Goal: Task Accomplishment & Management: Manage account settings

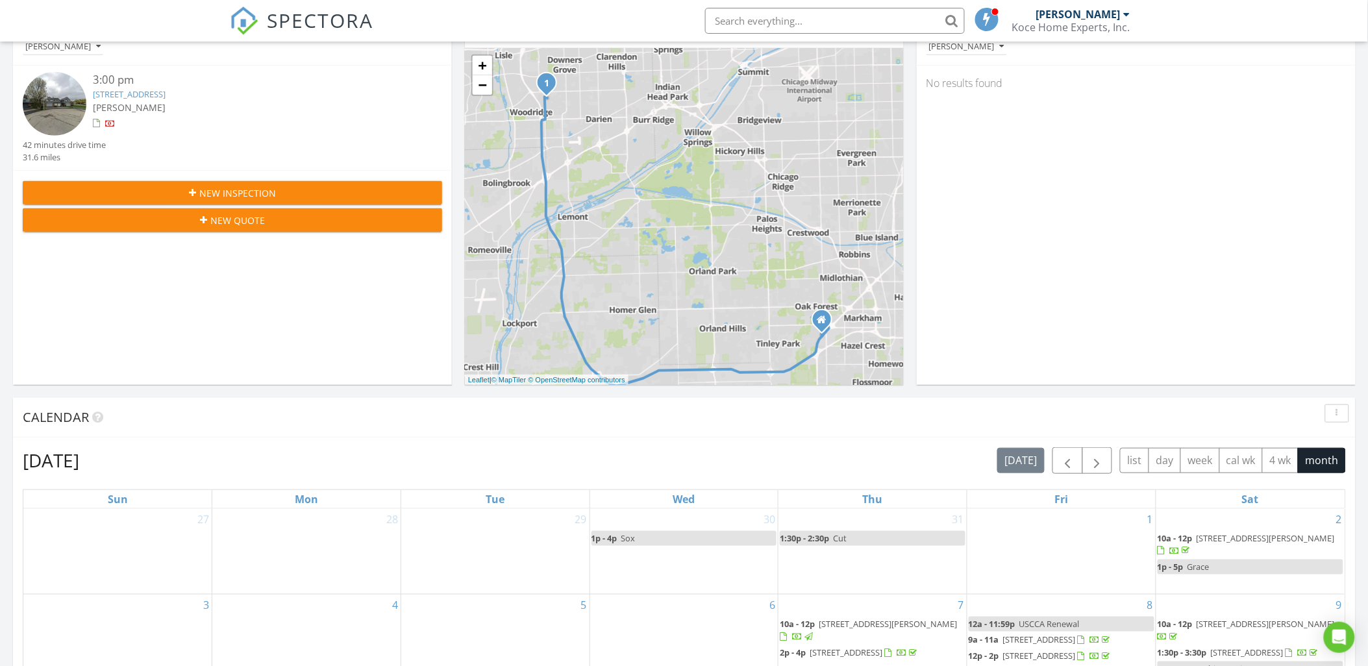
scroll to position [72, 0]
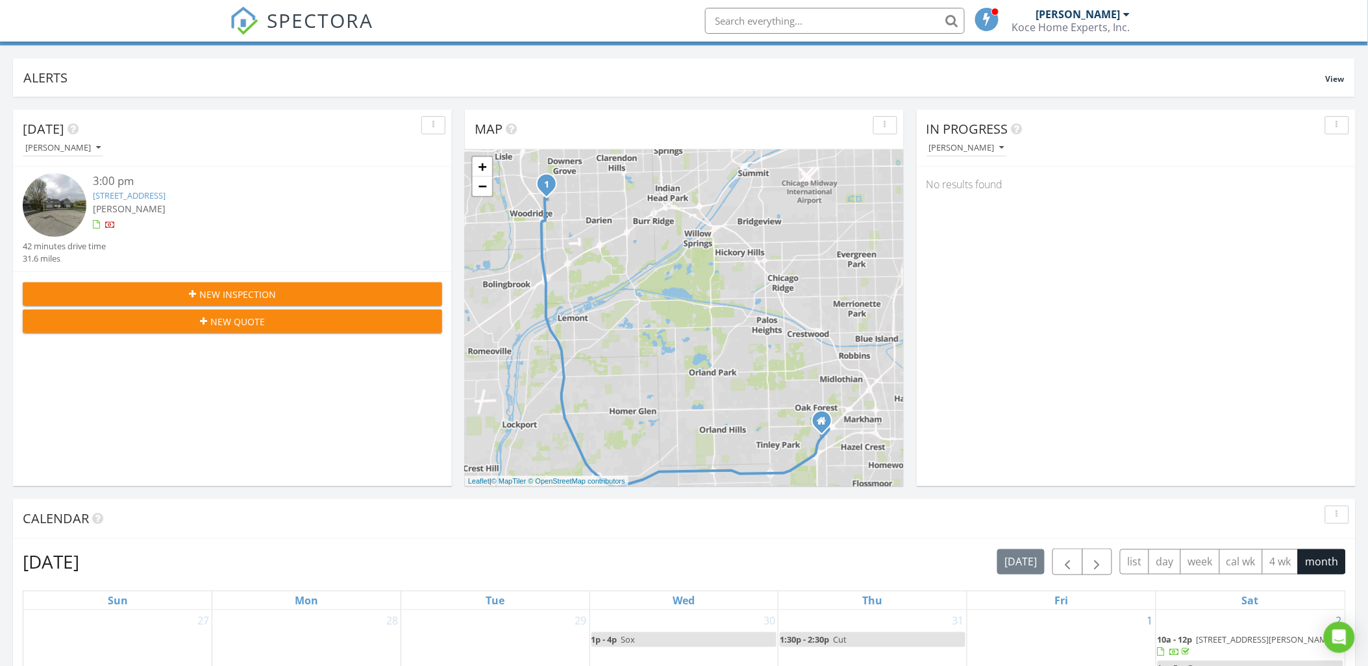
click at [138, 191] on link "6522 Stair St, Downers Grove, IL 60516" at bounding box center [129, 196] width 73 height 12
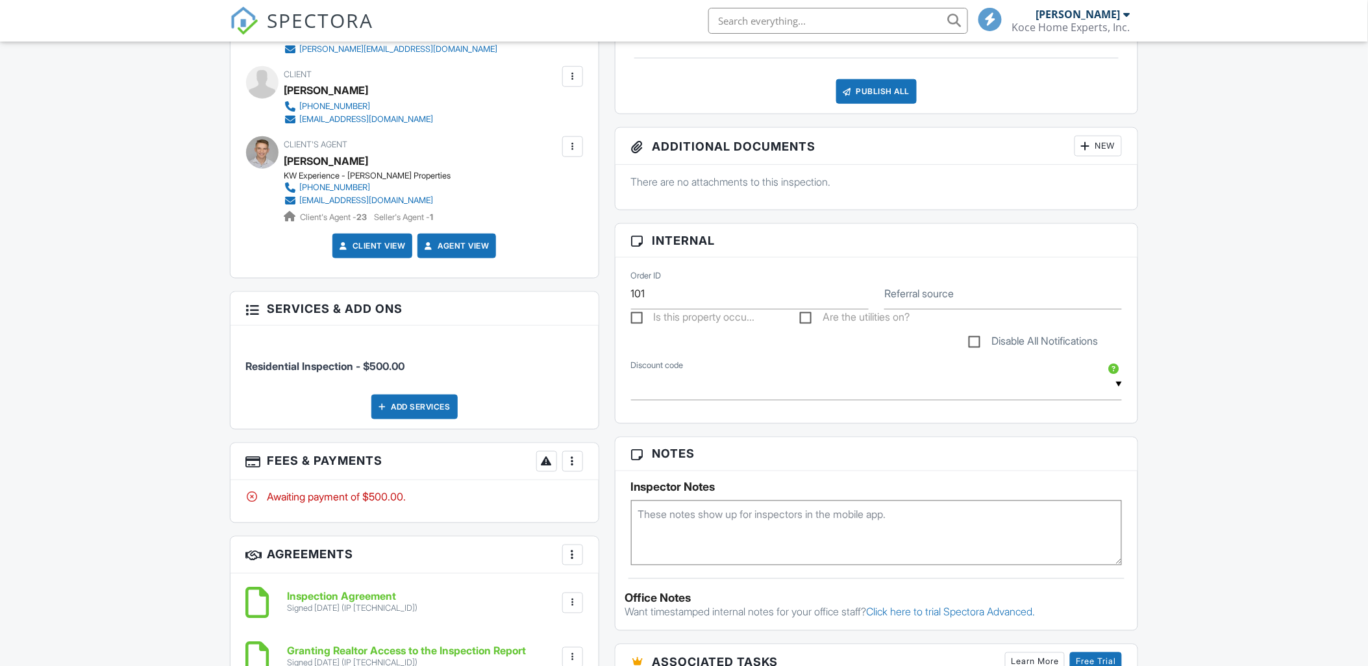
click at [578, 463] on div at bounding box center [572, 461] width 13 height 13
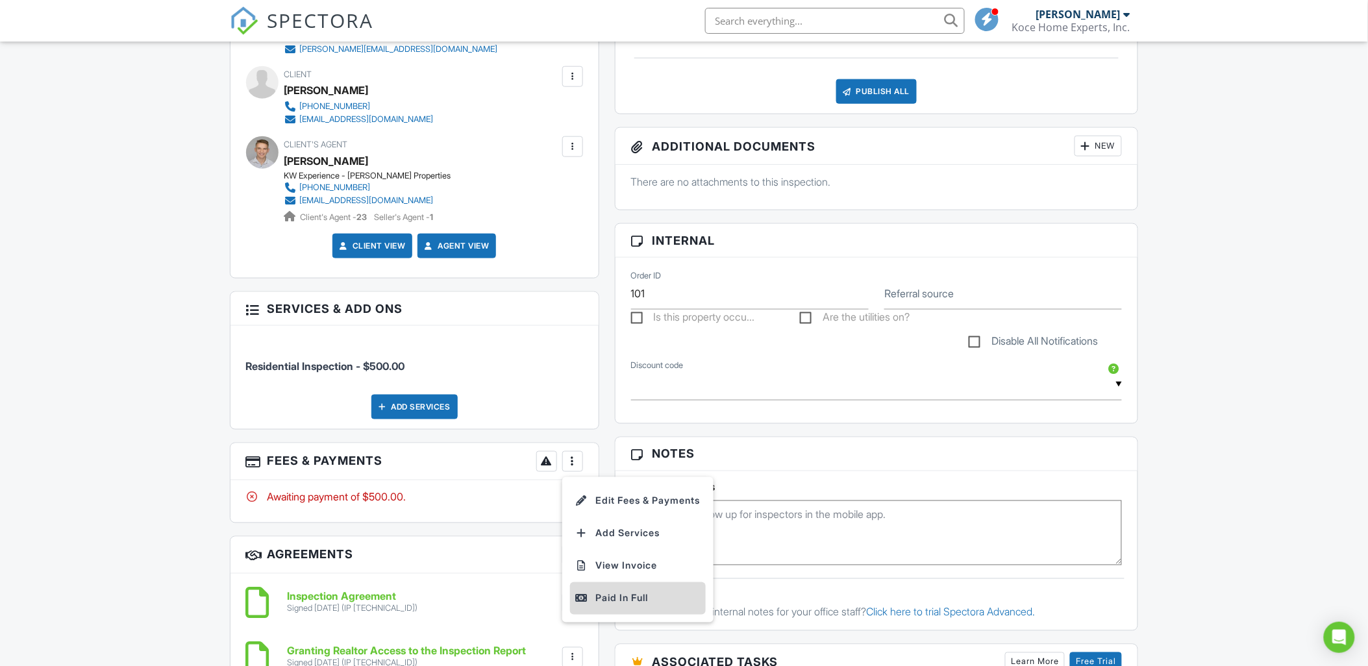
click at [621, 603] on div "Paid In Full" at bounding box center [637, 599] width 125 height 16
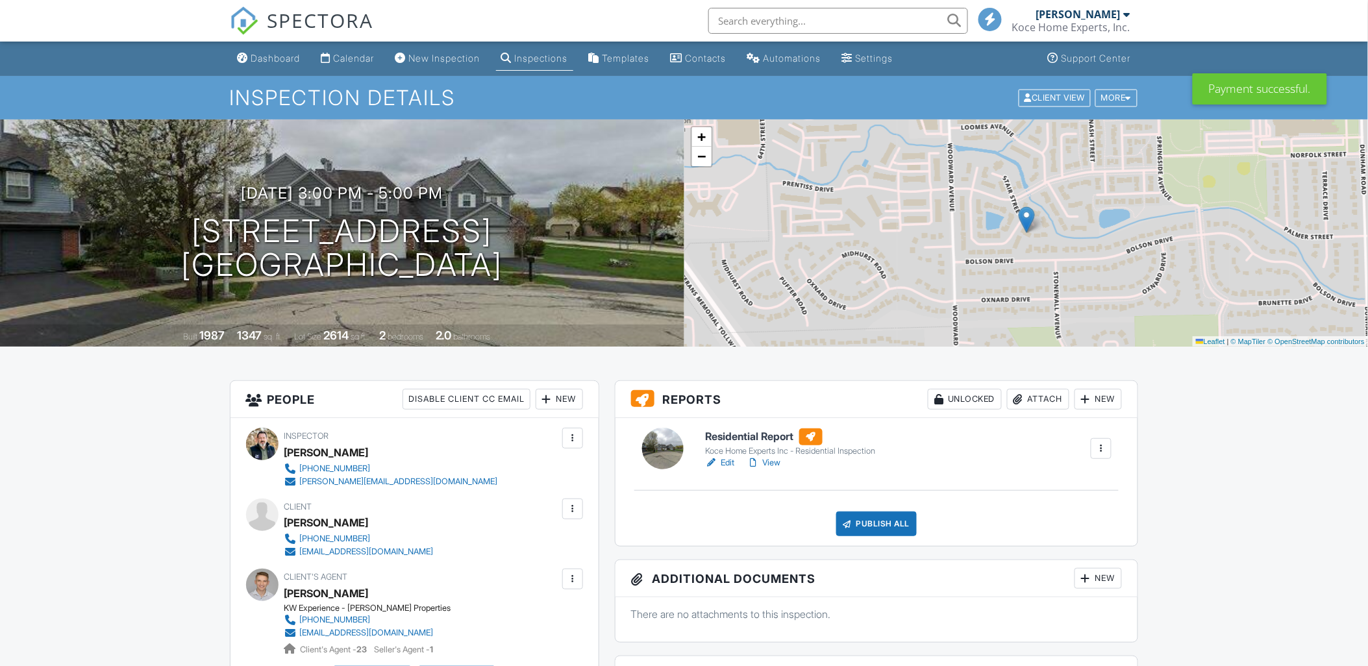
click at [727, 462] on link "Edit" at bounding box center [719, 462] width 29 height 13
